Goal: Information Seeking & Learning: Understand process/instructions

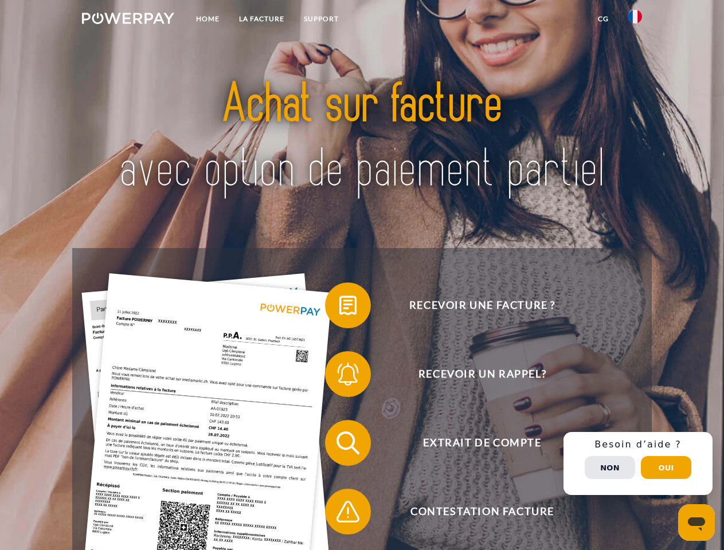
click at [128, 20] on img at bounding box center [128, 18] width 92 height 11
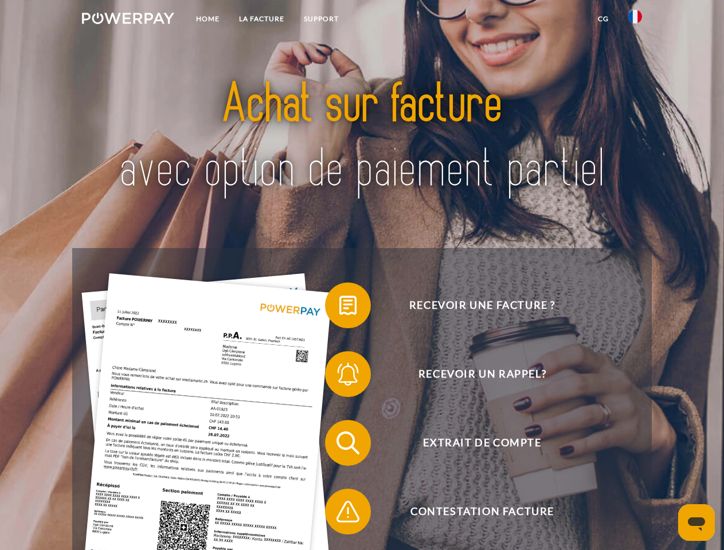
click at [635, 20] on img at bounding box center [635, 17] width 14 height 14
click at [603, 19] on link "CG" at bounding box center [603, 19] width 30 height 21
click at [339, 308] on span at bounding box center [330, 305] width 57 height 57
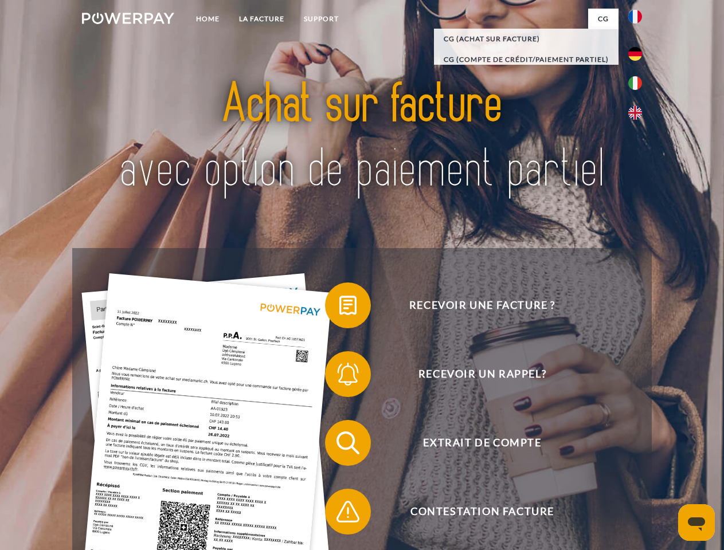
click at [339, 377] on span at bounding box center [330, 374] width 57 height 57
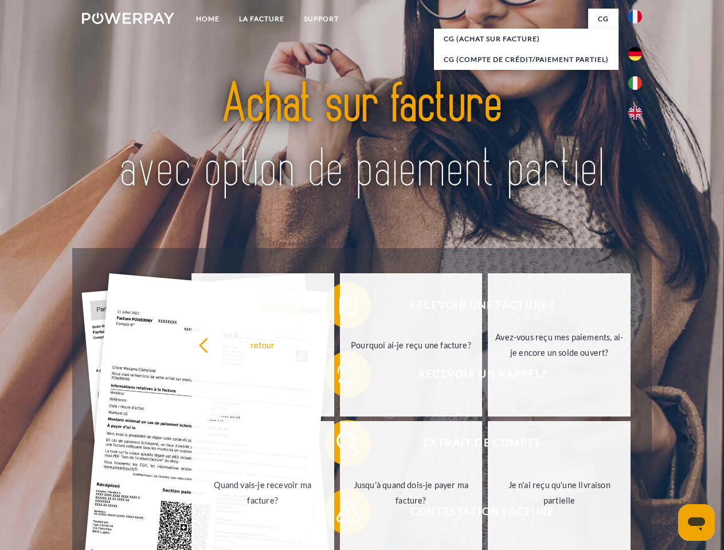
click at [340, 445] on link "Jusqu'à quand dois-je payer ma facture?" at bounding box center [411, 492] width 143 height 143
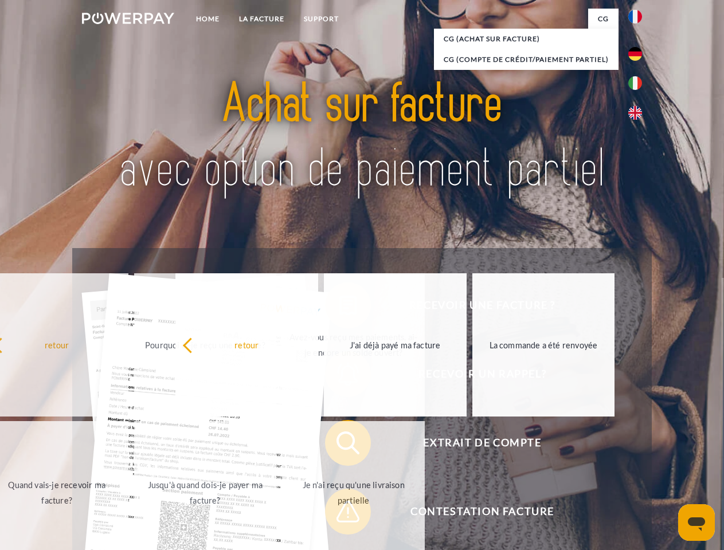
click at [339, 514] on span at bounding box center [330, 511] width 57 height 57
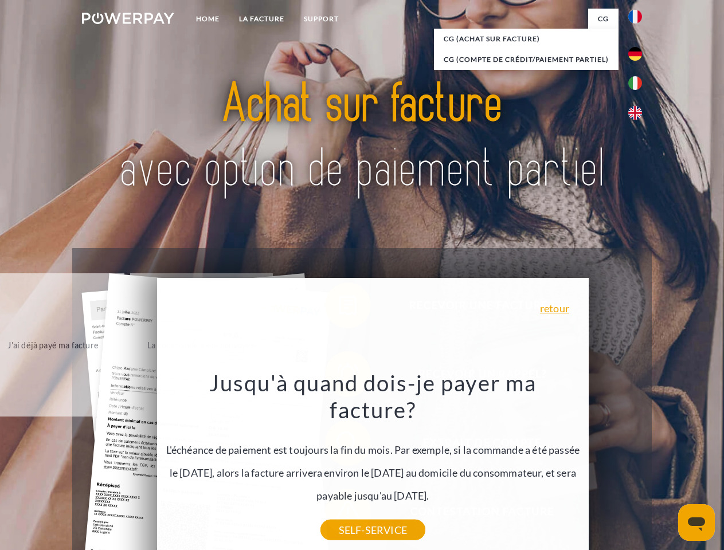
click at [638, 464] on div "Recevoir une facture ? Recevoir un rappel? Extrait de compte retour" at bounding box center [361, 477] width 579 height 459
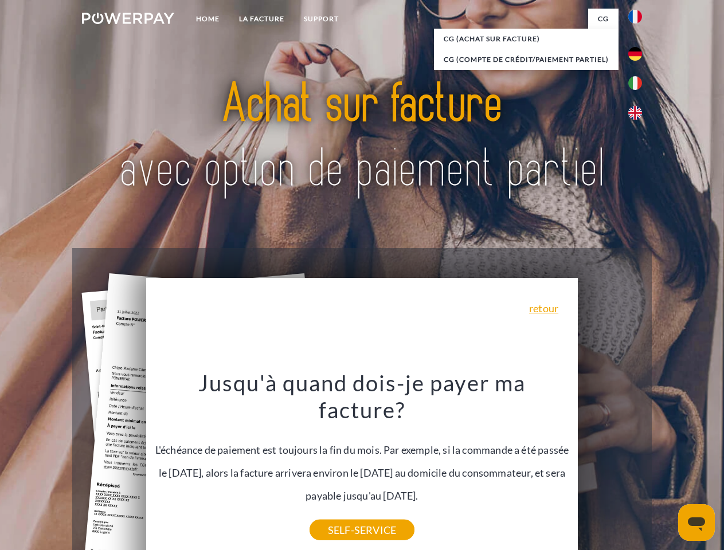
click at [610, 466] on span "Extrait de compte" at bounding box center [482, 443] width 281 height 46
click at [666, 468] on header "Home LA FACTURE Support" at bounding box center [362, 396] width 724 height 792
